Goal: Task Accomplishment & Management: Use online tool/utility

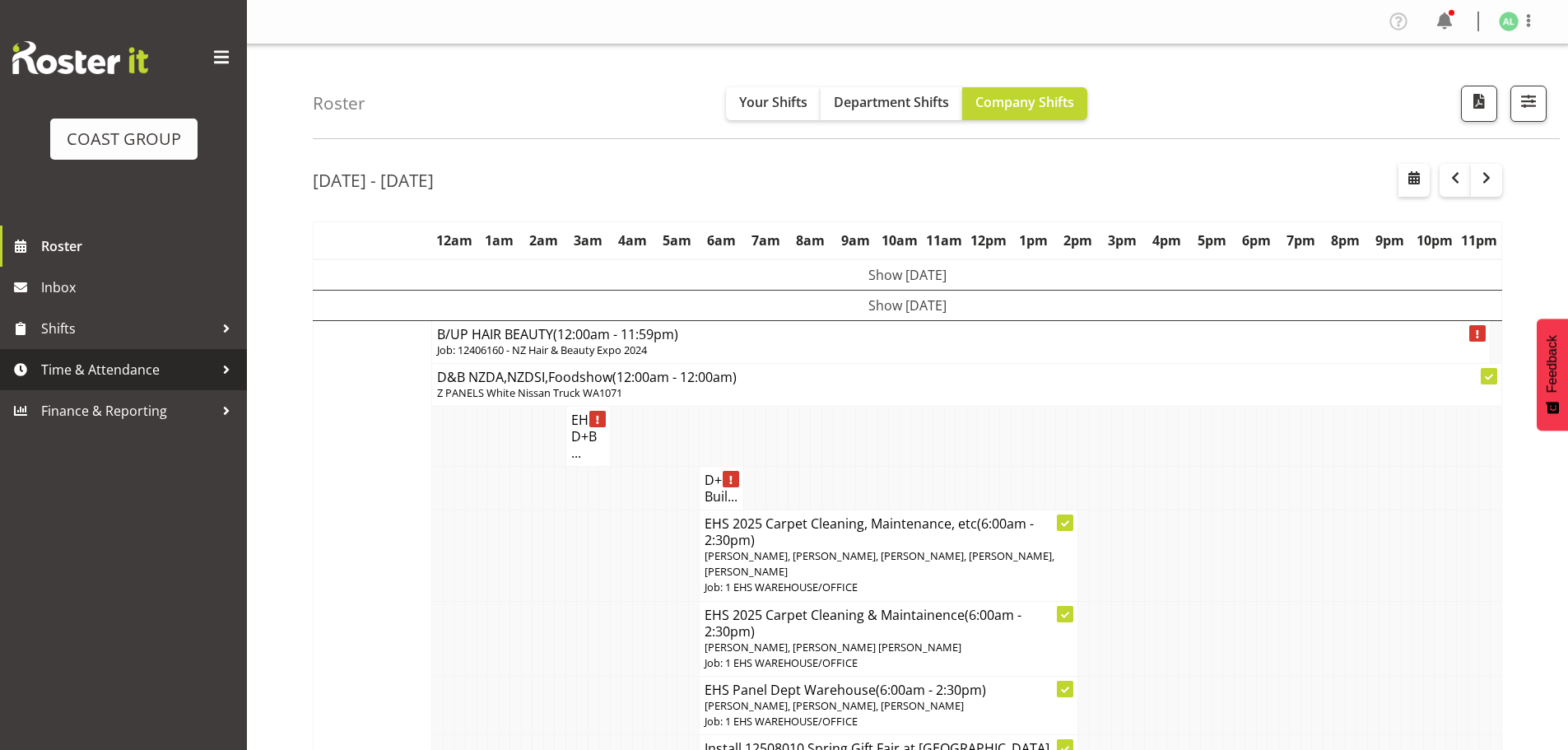
click at [72, 370] on span "Time & Attendance" at bounding box center [127, 369] width 173 height 25
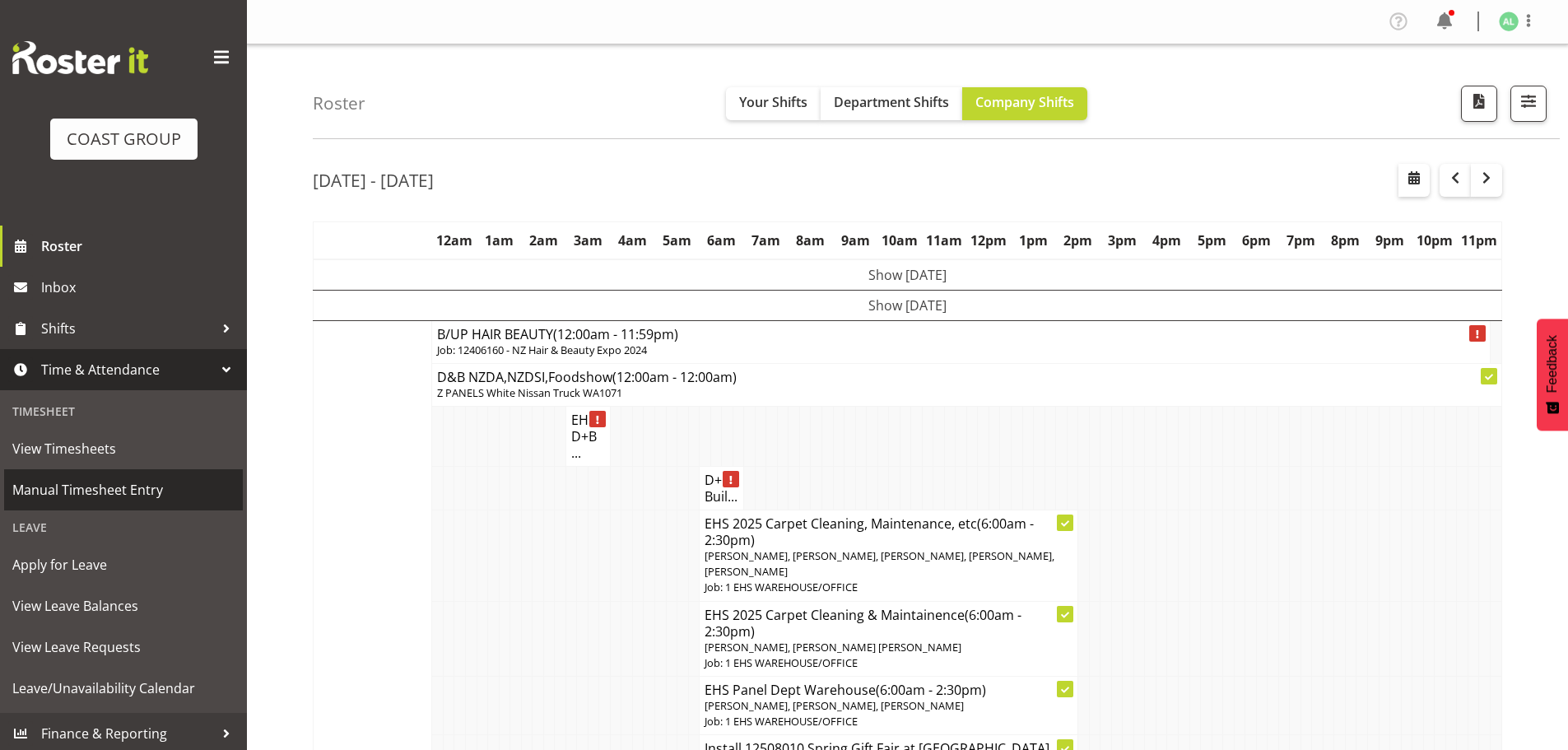
click at [50, 489] on span "Manual Timesheet Entry" at bounding box center [123, 490] width 222 height 25
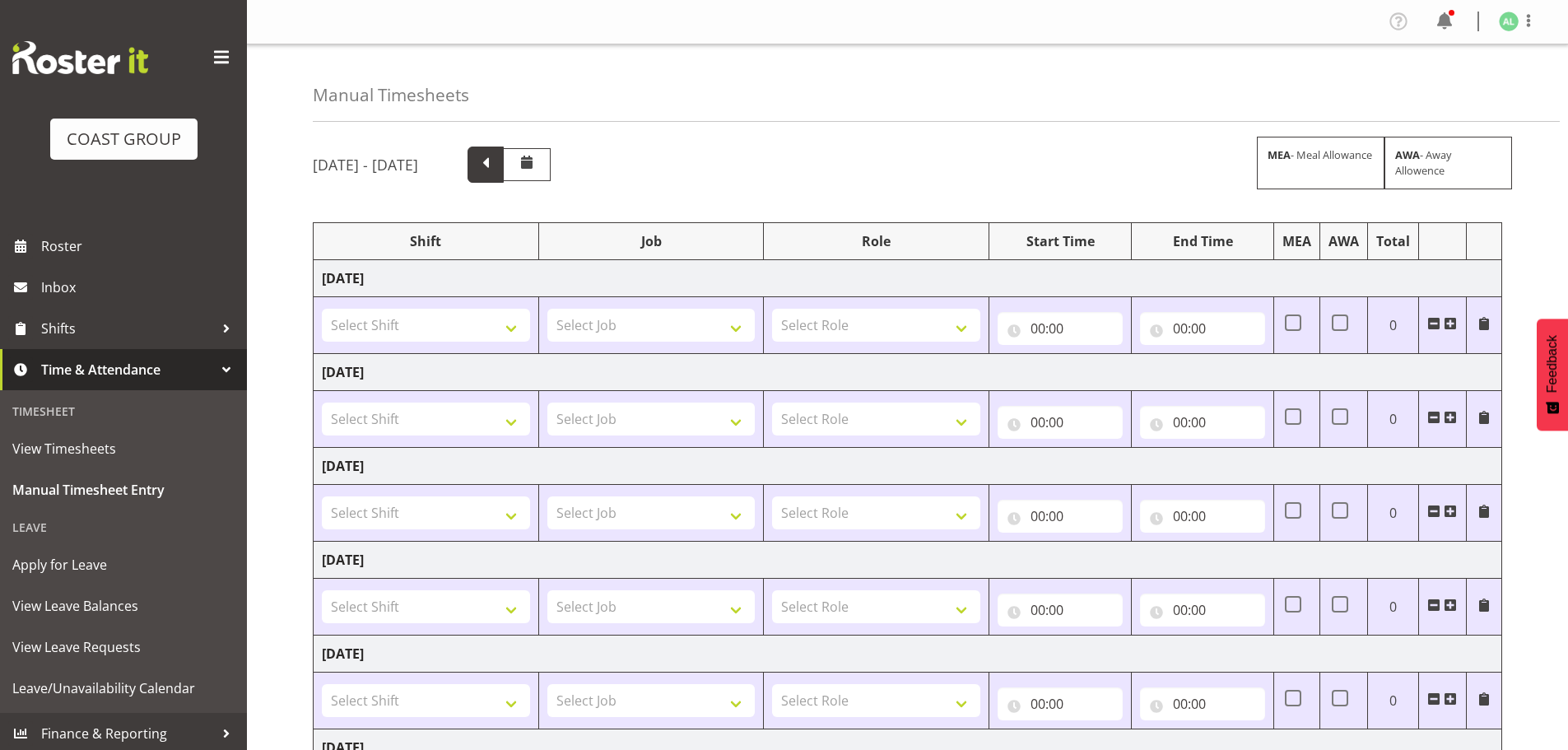
click at [496, 166] on span at bounding box center [486, 163] width 21 height 21
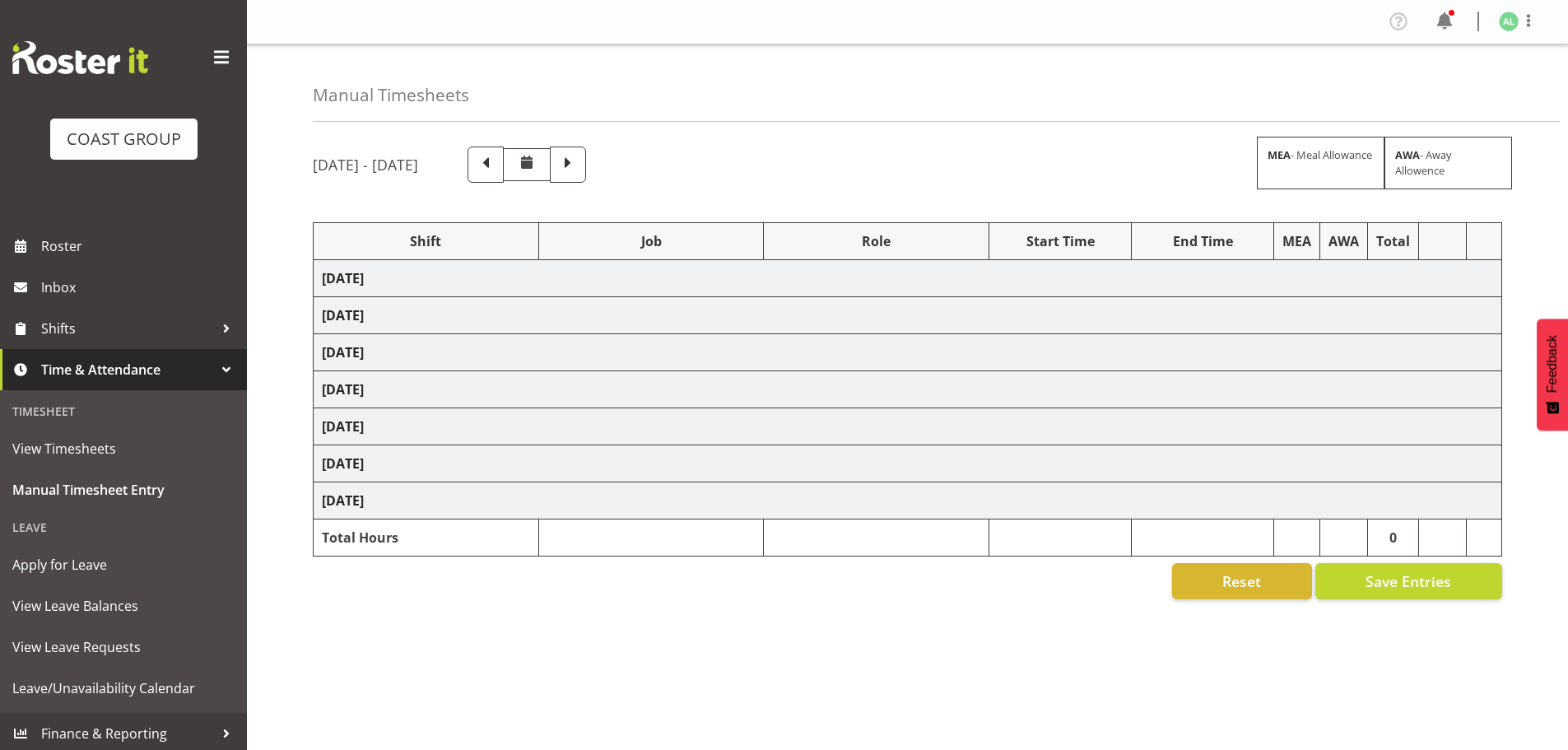
select select "10290"
select select "9033"
select select "10268"
select select "8653"
select select "9932"
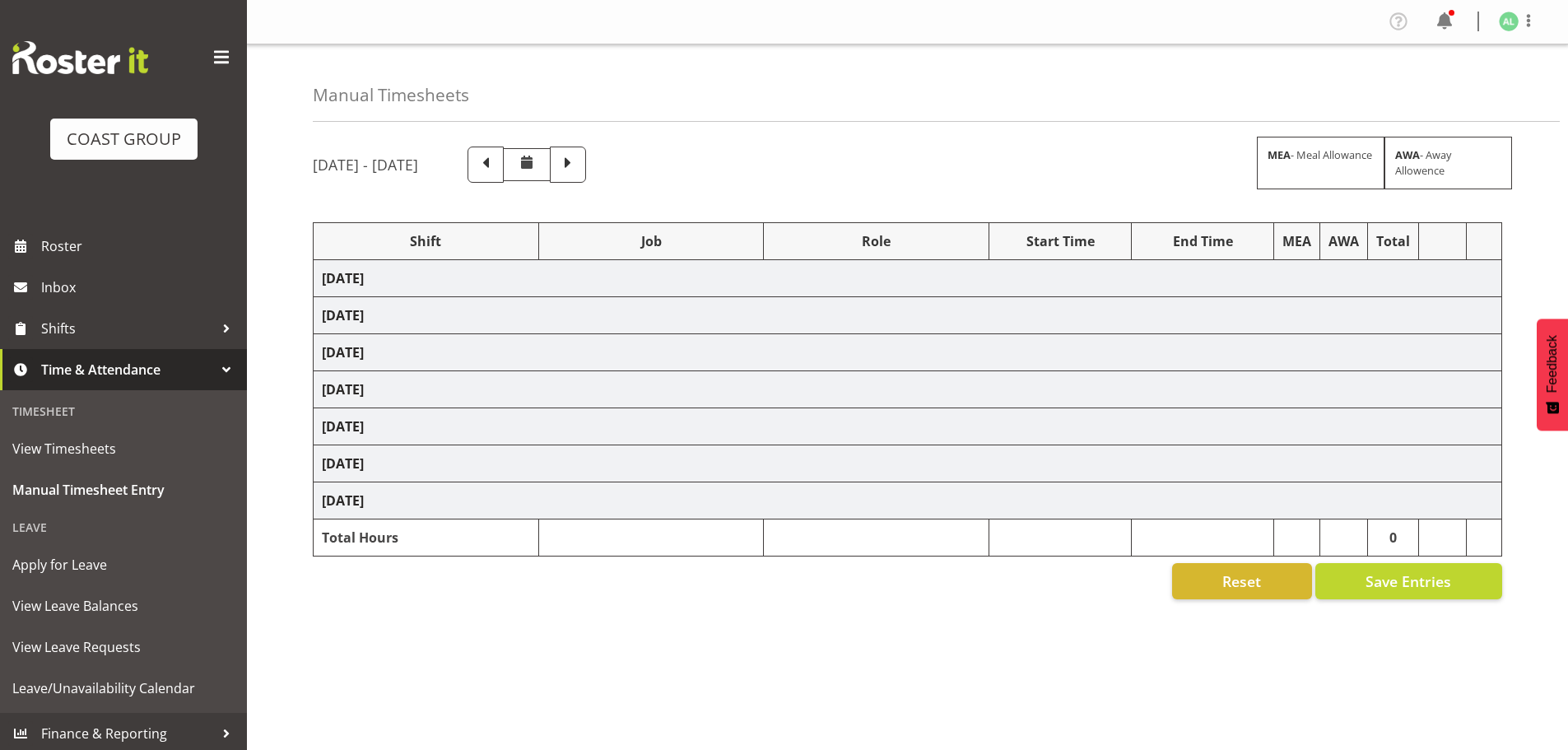
select select "10251"
select select "9932"
select select "10251"
select select "10496"
select select "10251"
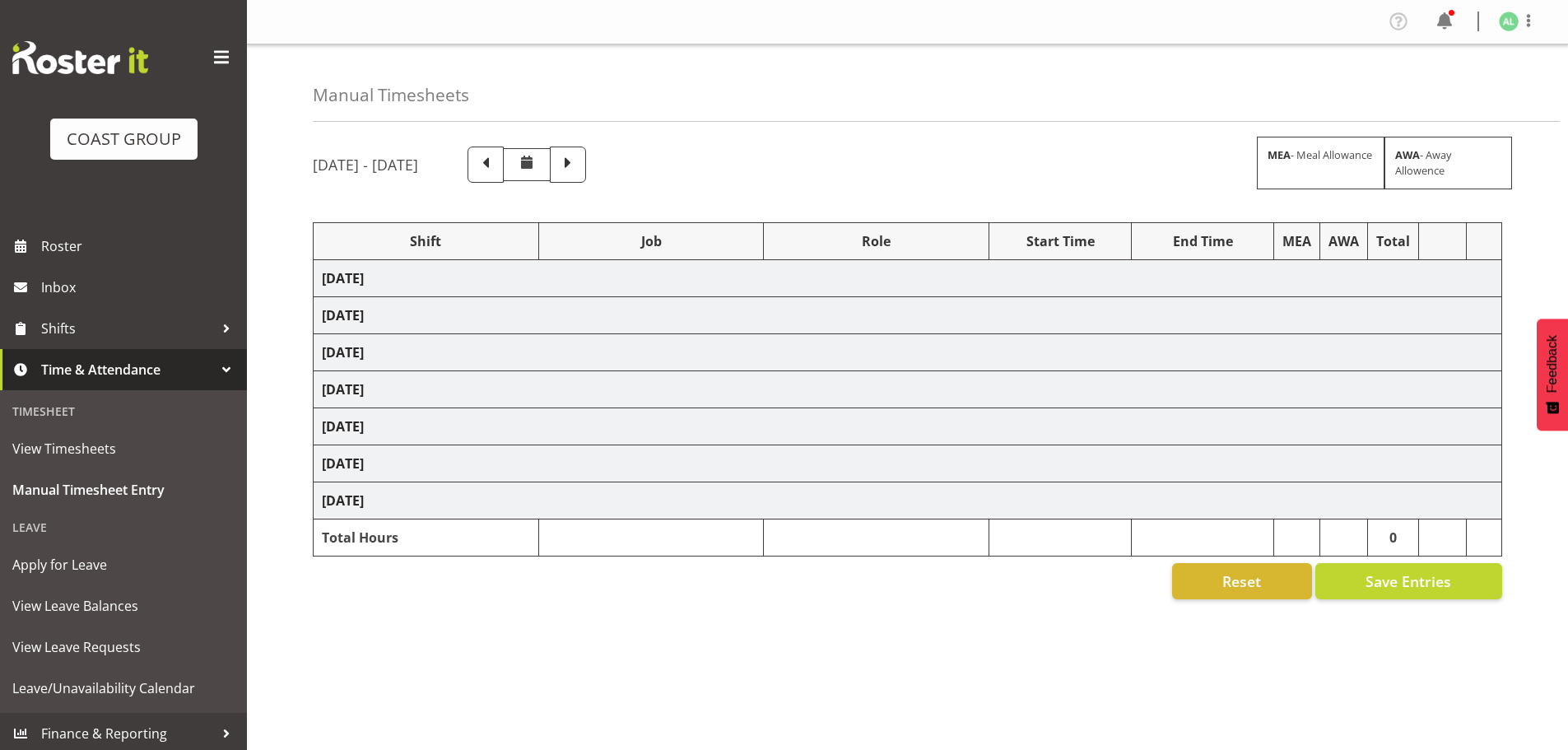
select select "10496"
select select "9033"
select select "9932"
select select "10251"
select select "9932"
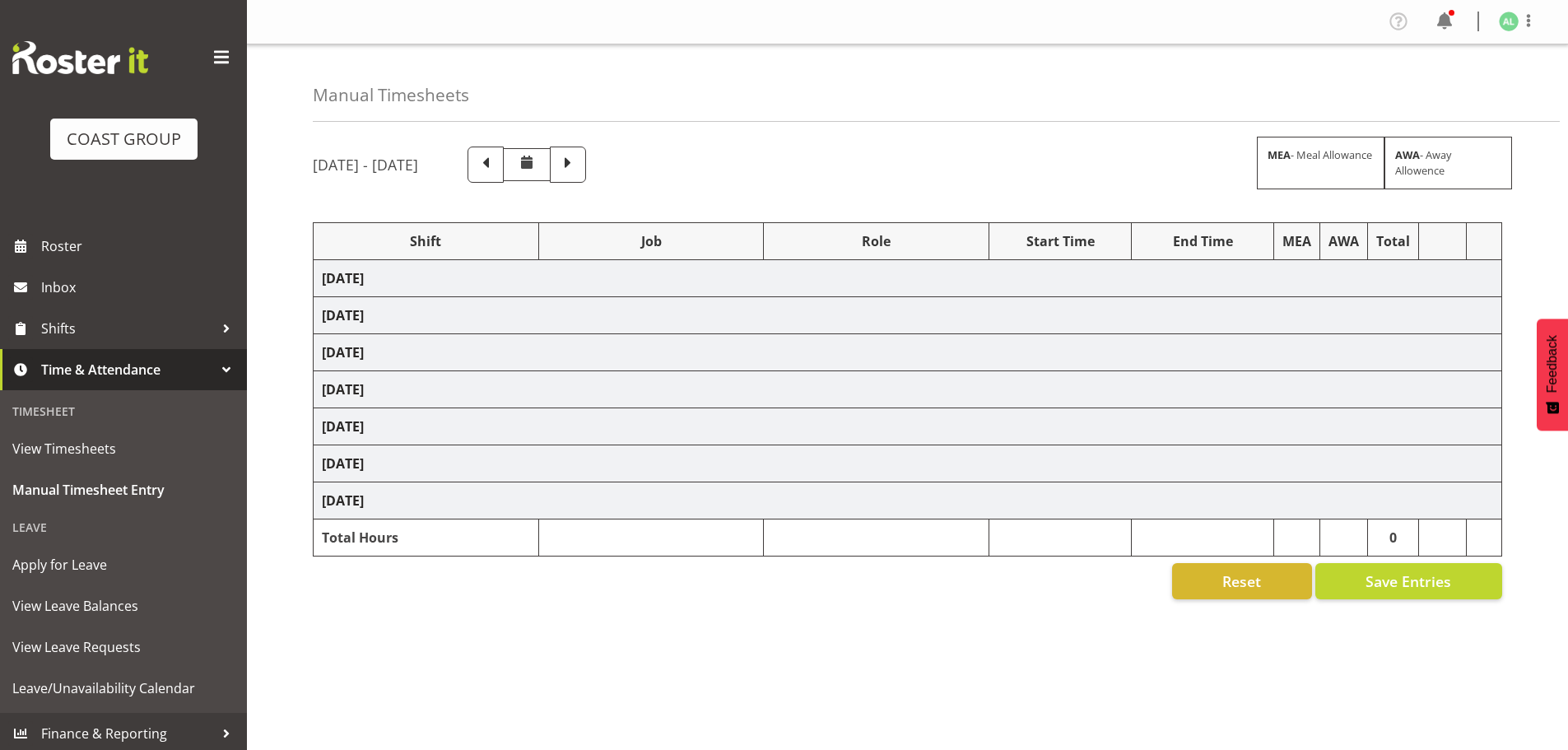
select select "10496"
select select "9932"
select select "10243"
select select "10251"
select select "9932"
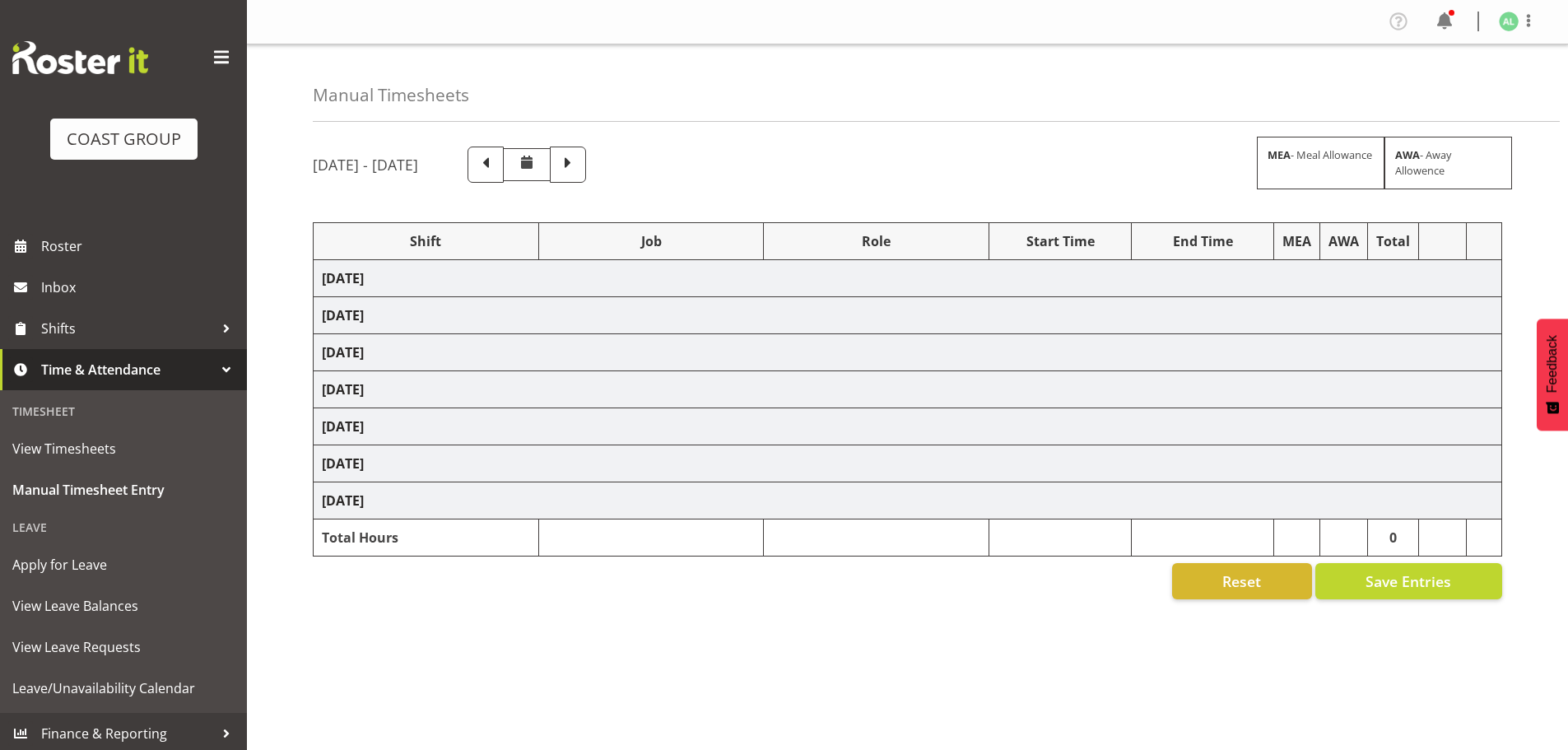
select select "10496"
select select "10251"
select select "10496"
select select "9932"
